Goal: Find specific page/section: Find specific page/section

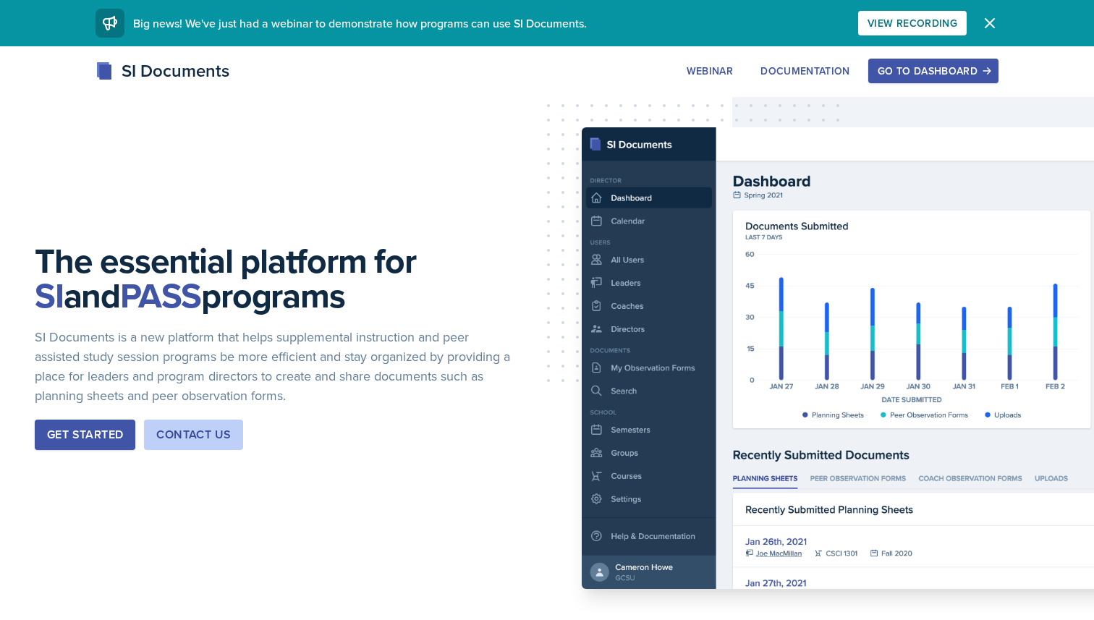
click at [997, 22] on icon "button" at bounding box center [989, 22] width 17 height 17
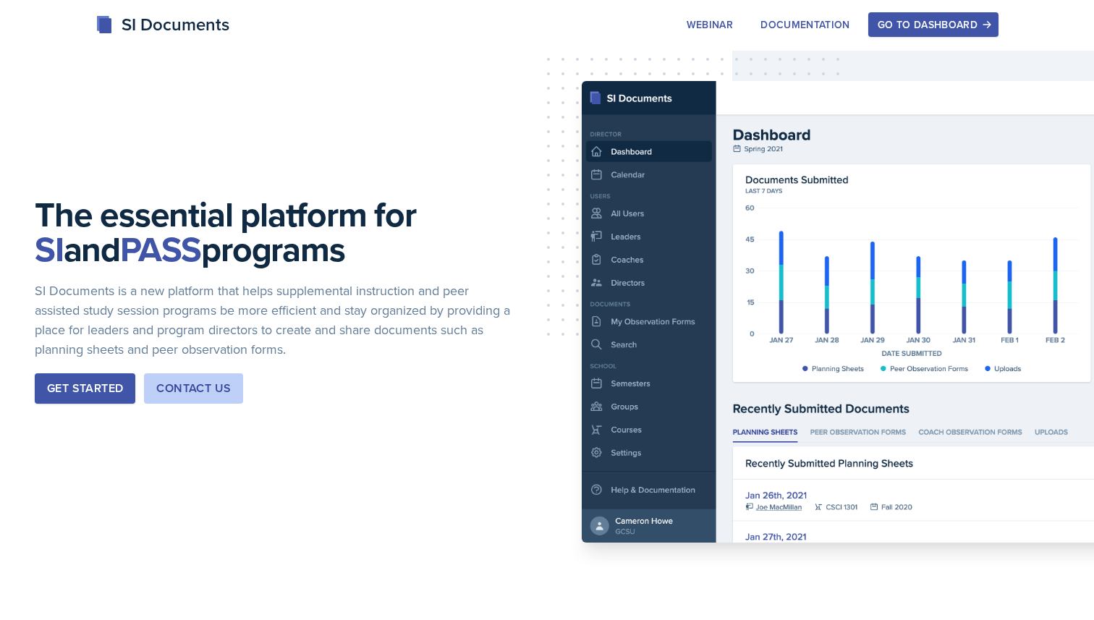
click at [946, 21] on div "Go to Dashboard" at bounding box center [933, 25] width 111 height 12
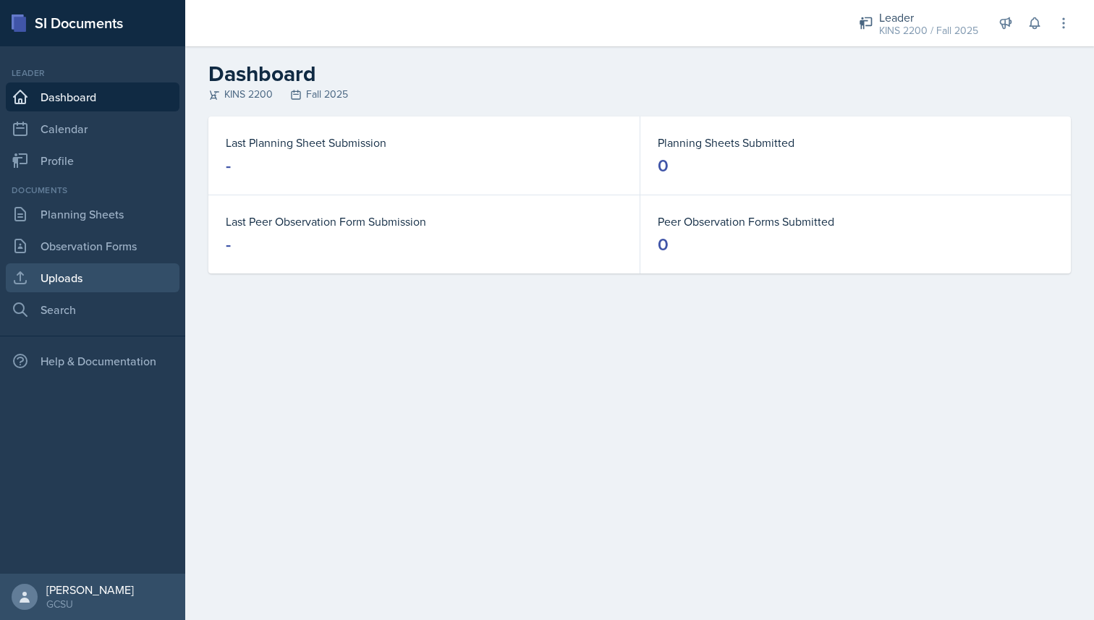
click at [90, 284] on link "Uploads" at bounding box center [93, 277] width 174 height 29
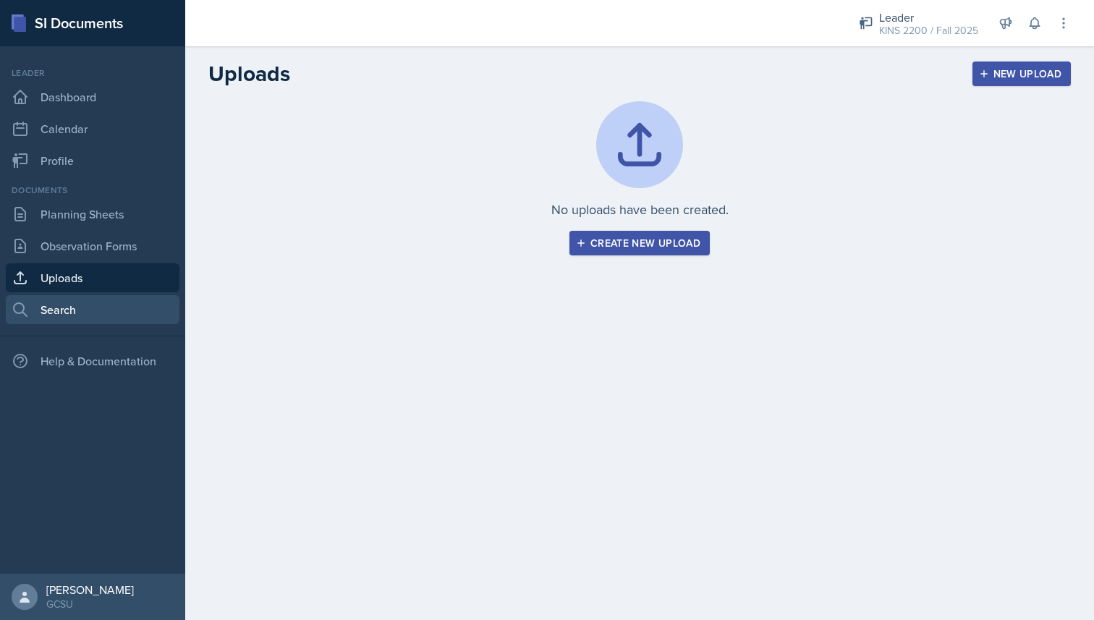
click at [116, 317] on link "Search" at bounding box center [93, 309] width 174 height 29
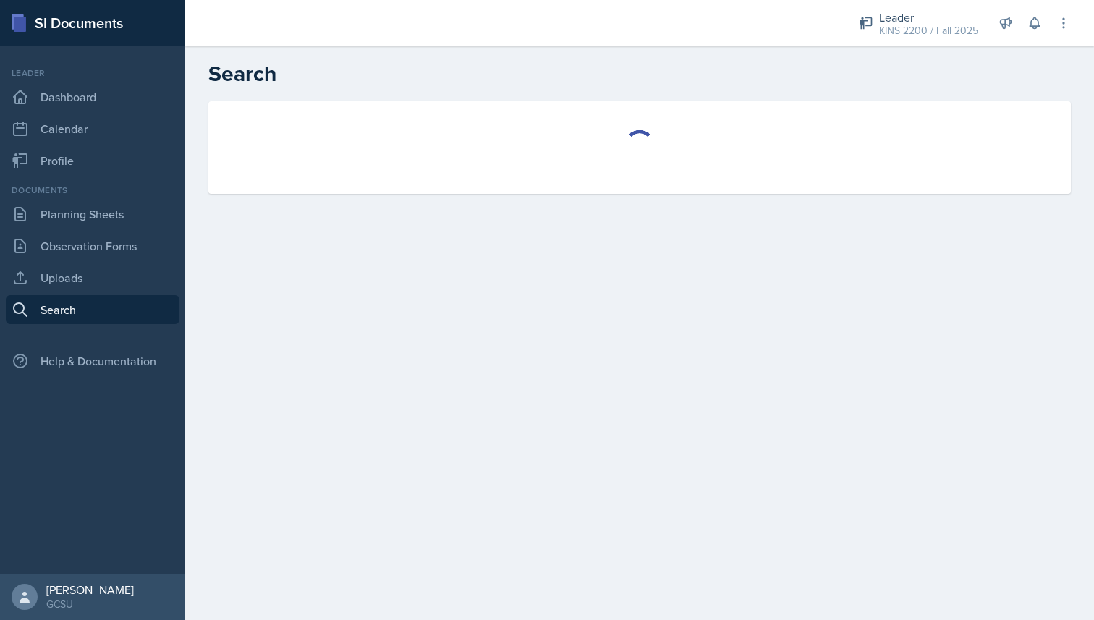
select select "all"
select select "1"
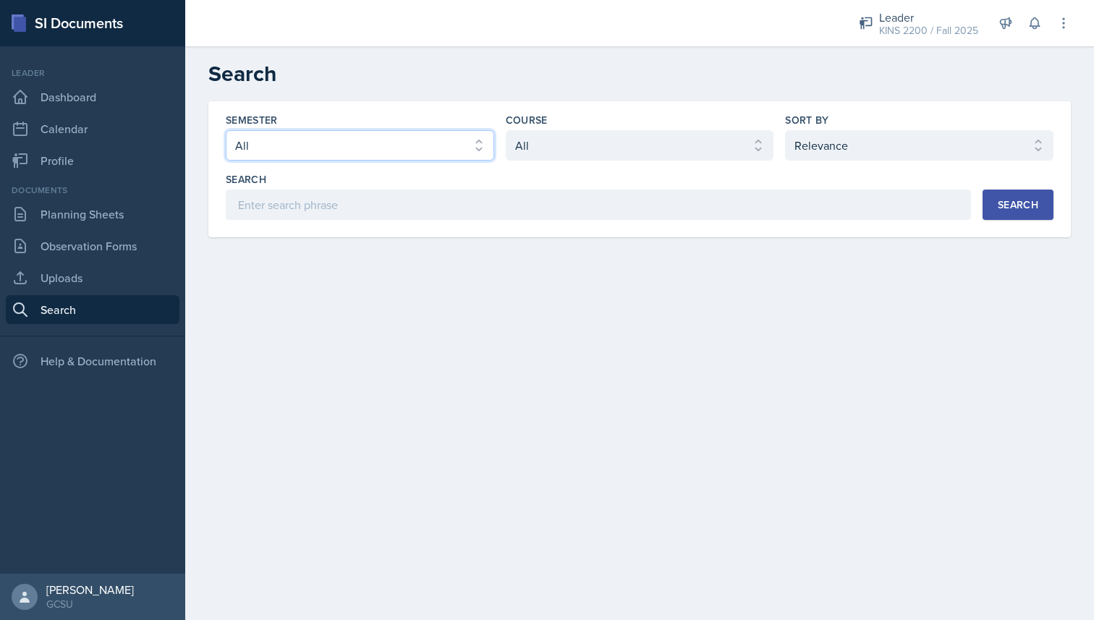
click at [333, 143] on select "Select semester All Fall 2025 Spring 2025 Fall 2024 Spring 2024 Fall 2023 Sprin…" at bounding box center [360, 145] width 268 height 30
click at [226, 130] on select "Select semester All Fall 2025 Spring 2025 Fall 2024 Spring 2024 Fall 2023 Sprin…" at bounding box center [360, 145] width 268 height 30
click at [331, 151] on select "Select semester All Fall 2025 Spring 2025 Fall 2024 Spring 2024 Fall 2023 Sprin…" at bounding box center [360, 145] width 268 height 30
select select "838c426c-7ba8-4b05-94c8-22f19dd4c5cc"
click at [226, 130] on select "Select semester All Fall 2025 Spring 2025 Fall 2024 Spring 2024 Fall 2023 Sprin…" at bounding box center [360, 145] width 268 height 30
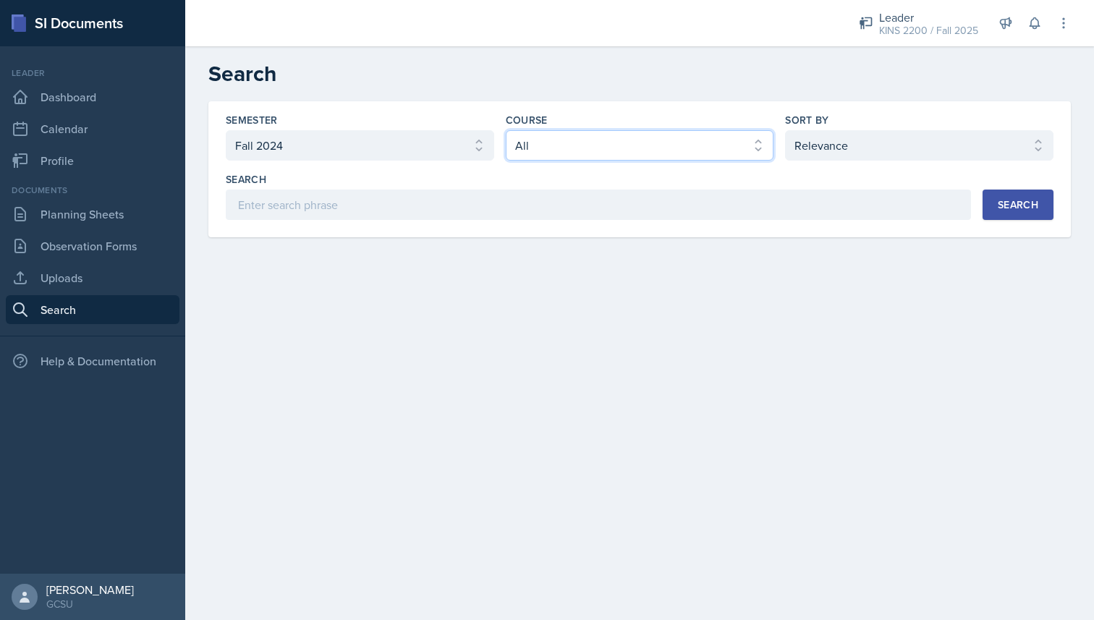
click at [585, 154] on select "Select course All ACCT 3101 ACCT 3102 ASTR 1000 BIOL 1100 BIOL 1107 BIOL 1108 B…" at bounding box center [640, 145] width 268 height 30
select select "b3814775-3a72-41f9-92c5-a53e326c321e"
click at [506, 130] on select "Select course All ACCT 3101 ACCT 3102 ASTR 1000 BIOL 1100 BIOL 1107 BIOL 1108 B…" at bounding box center [640, 145] width 268 height 30
click at [1021, 223] on div "Semester Select semester All Fall 2025 Spring 2025 Fall 2024 Spring 2024 Fall 2…" at bounding box center [639, 169] width 862 height 136
click at [1022, 207] on div "Search" at bounding box center [1018, 205] width 41 height 12
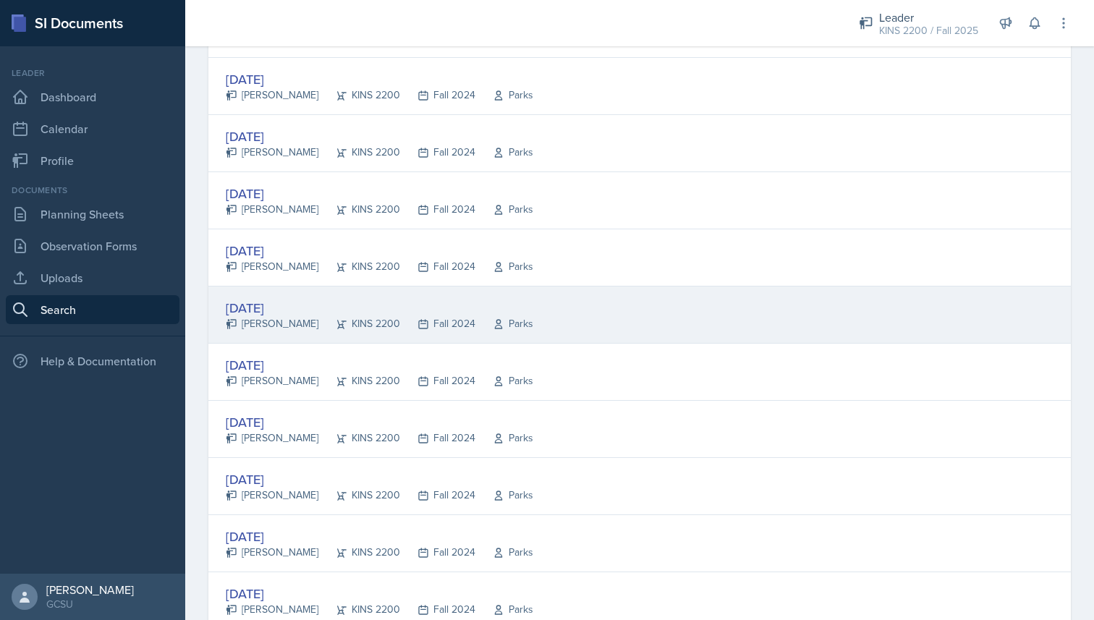
scroll to position [855, 0]
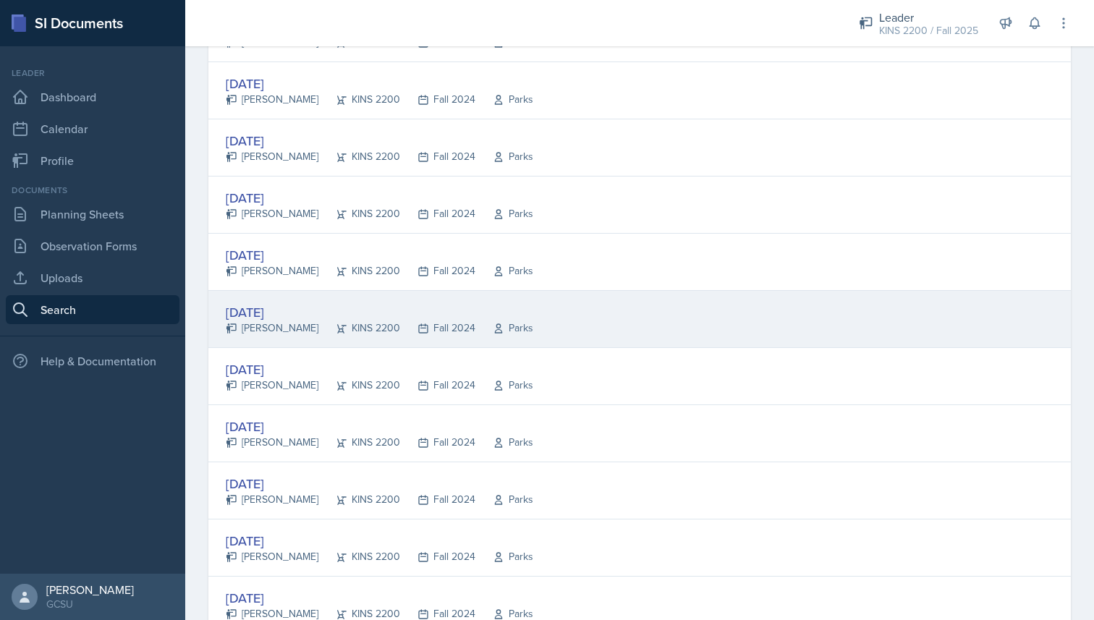
click at [342, 331] on icon at bounding box center [342, 329] width 12 height 12
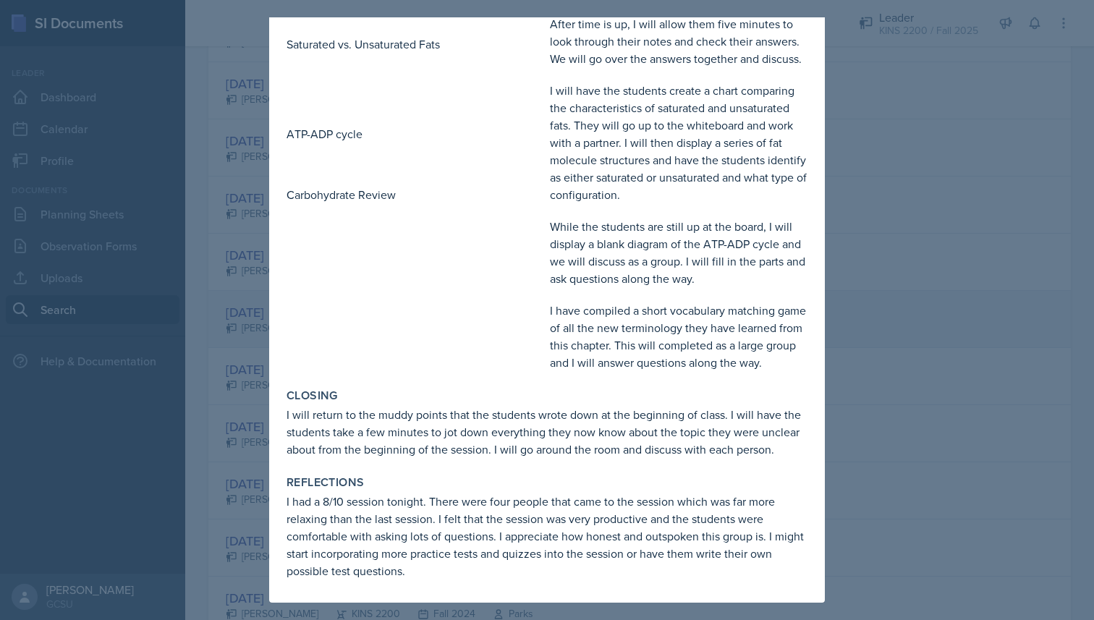
scroll to position [0, 0]
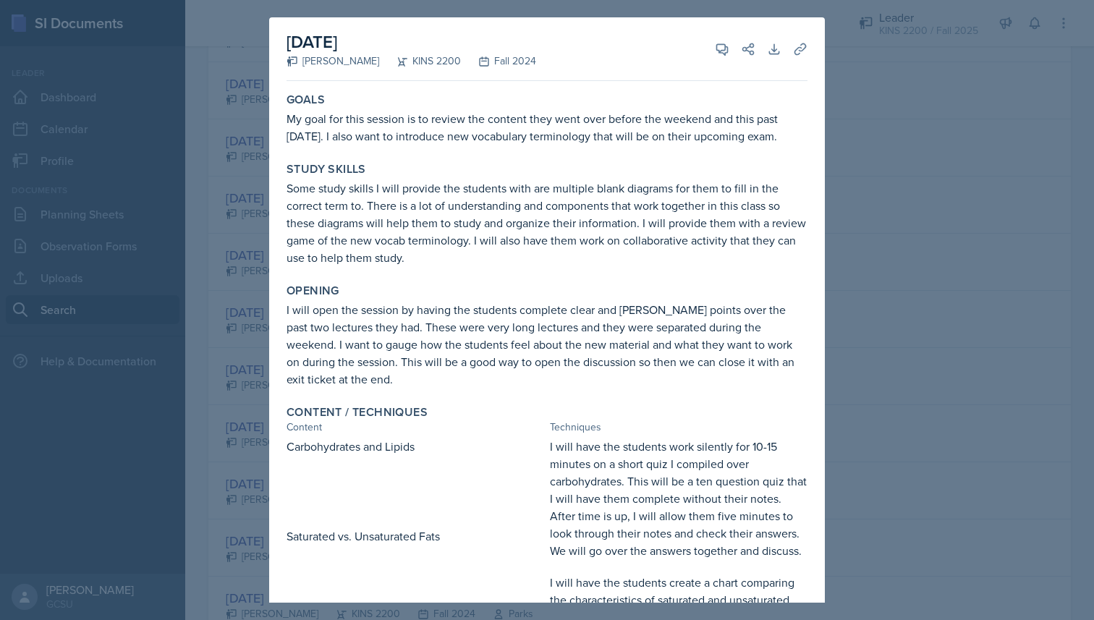
click at [898, 85] on div at bounding box center [547, 310] width 1094 height 620
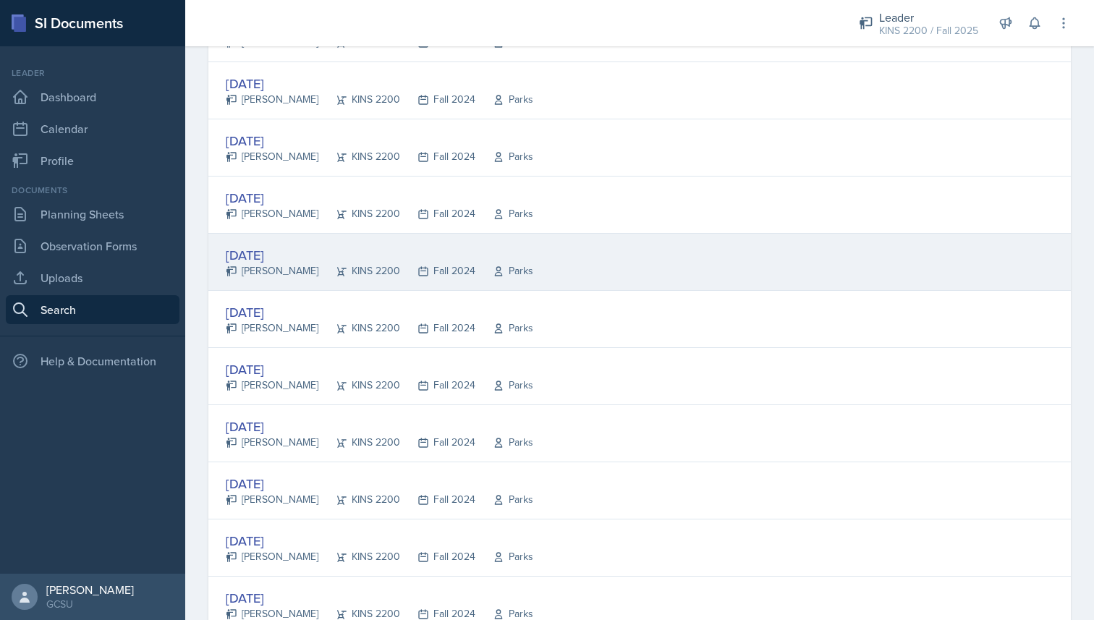
click at [273, 258] on div "[DATE]" at bounding box center [380, 255] width 308 height 20
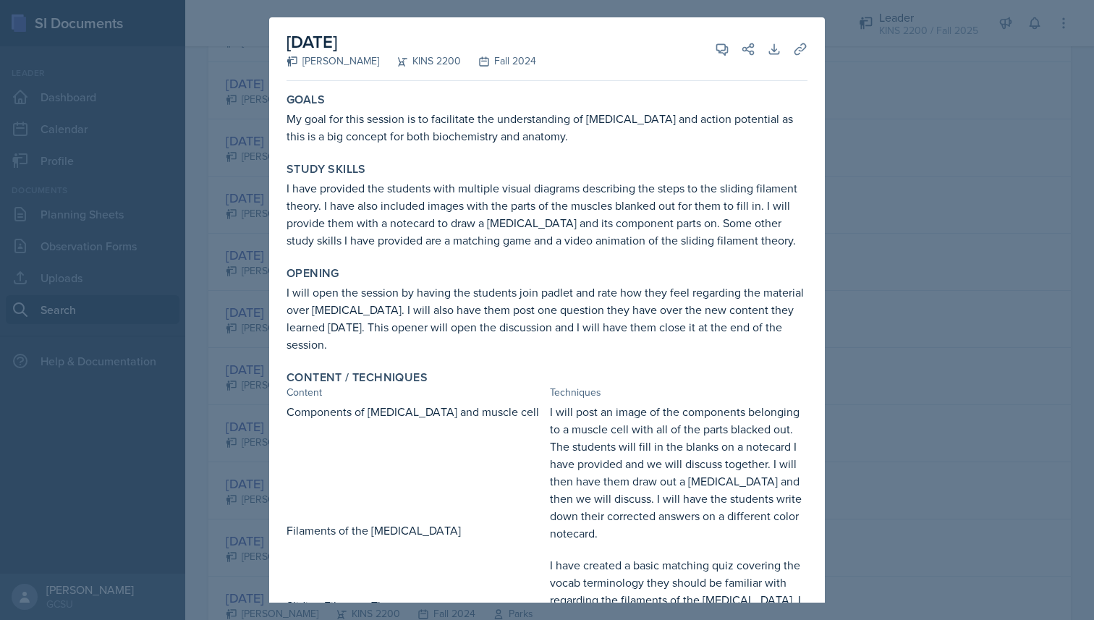
click at [1079, 183] on div at bounding box center [547, 310] width 1094 height 620
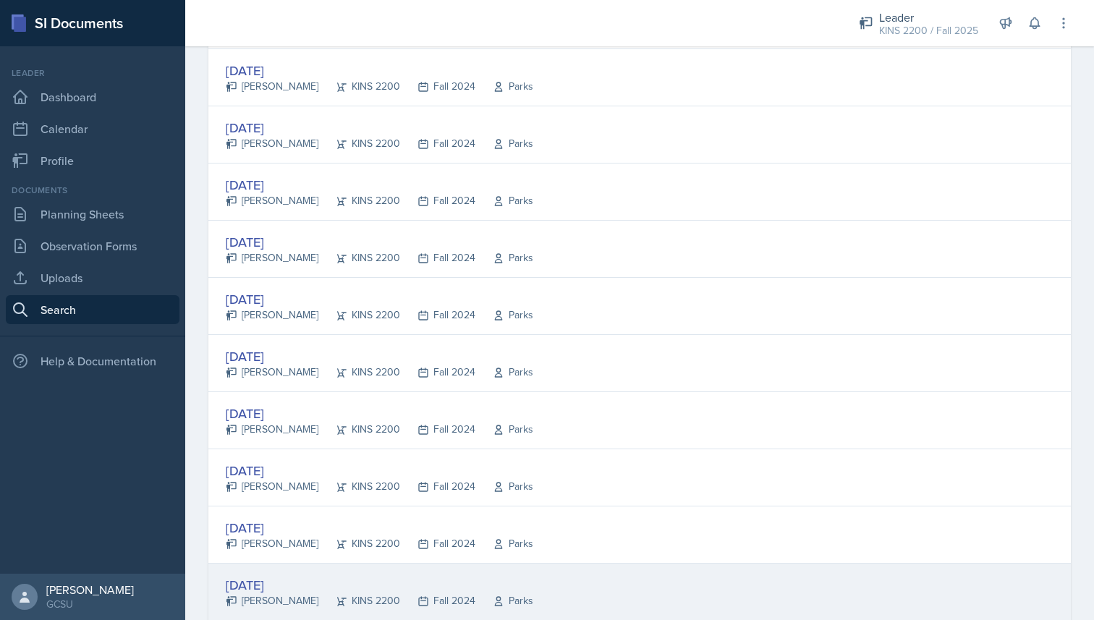
scroll to position [88, 0]
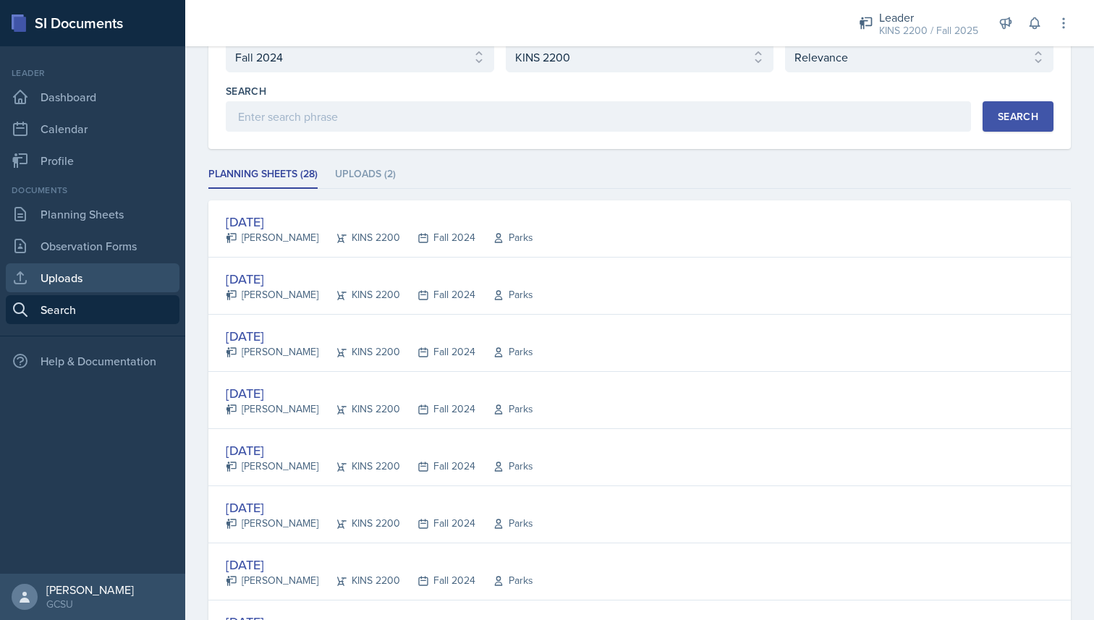
click at [122, 275] on link "Uploads" at bounding box center [93, 277] width 174 height 29
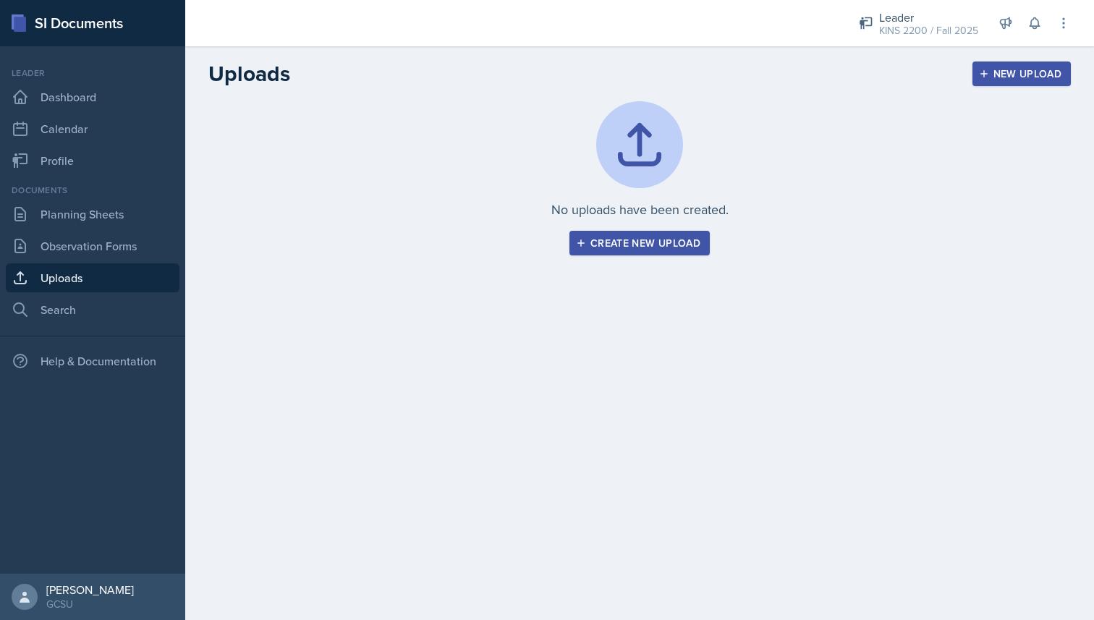
click at [277, 98] on header "Uploads New Upload" at bounding box center [639, 73] width 909 height 55
click at [90, 214] on link "Planning Sheets" at bounding box center [93, 214] width 174 height 29
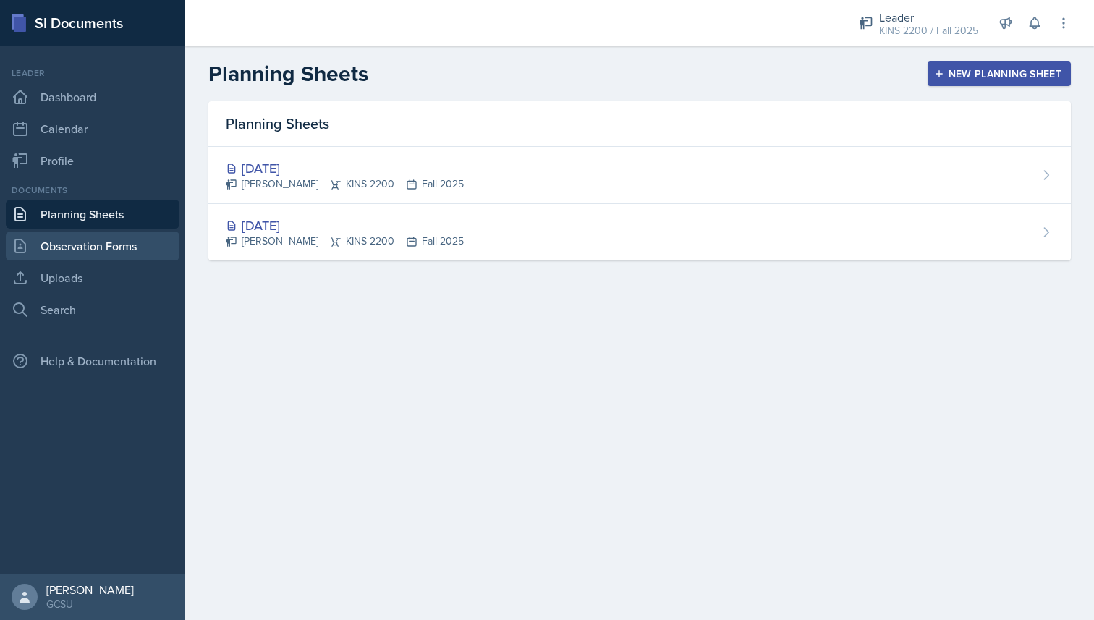
click at [90, 243] on link "Observation Forms" at bounding box center [93, 246] width 174 height 29
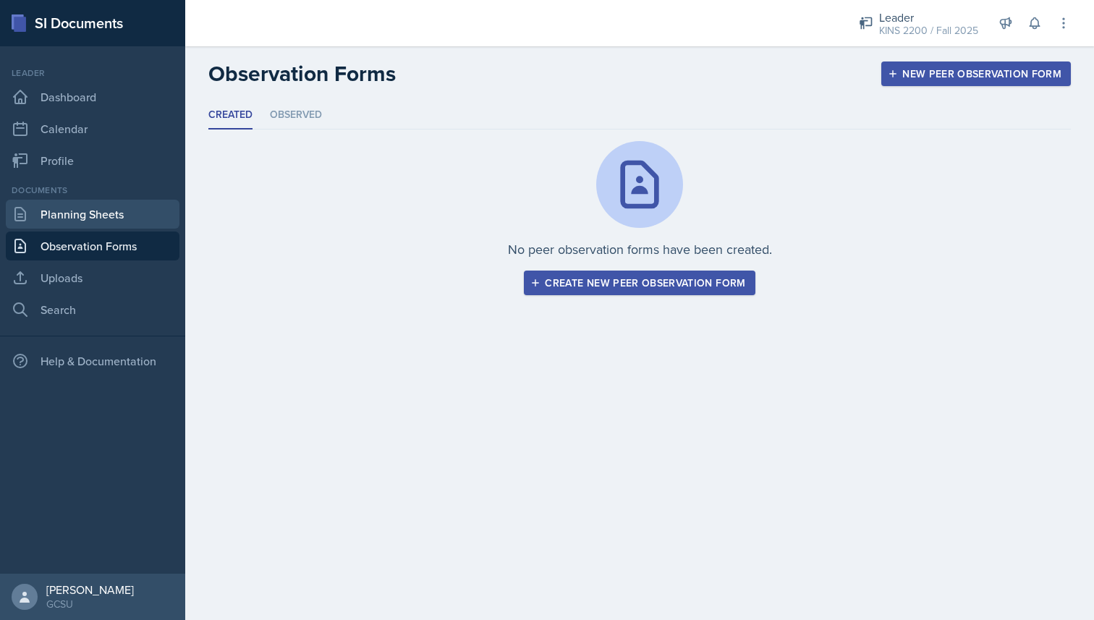
click at [93, 225] on link "Planning Sheets" at bounding box center [93, 214] width 174 height 29
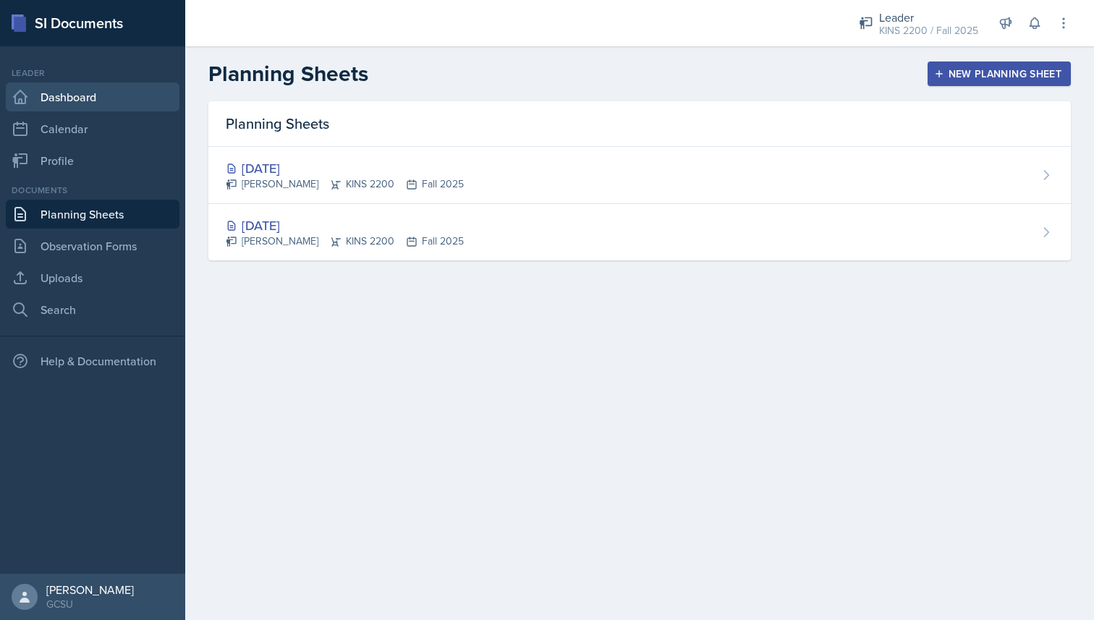
click at [116, 93] on link "Dashboard" at bounding box center [93, 96] width 174 height 29
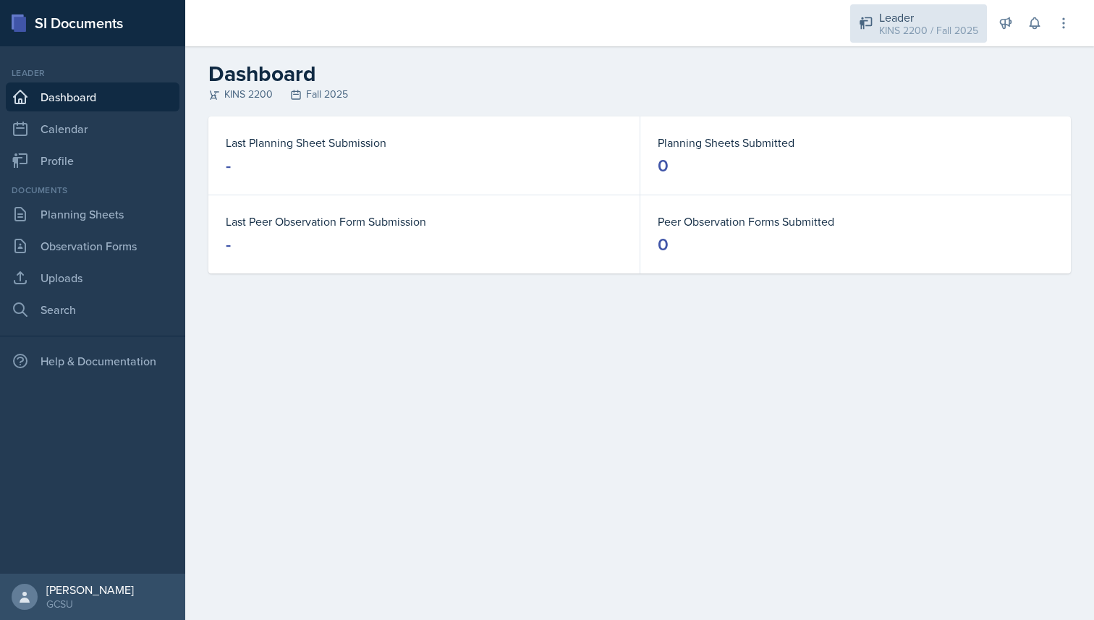
click at [910, 13] on div "Leader" at bounding box center [928, 17] width 99 height 17
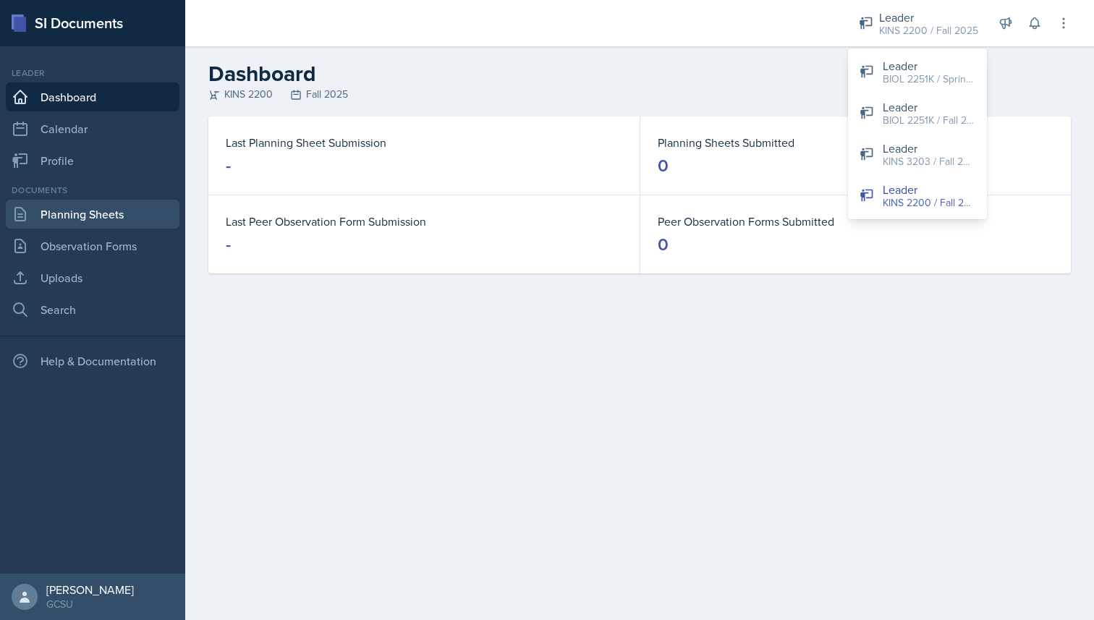
click at [129, 217] on link "Planning Sheets" at bounding box center [93, 214] width 174 height 29
